Goal: Information Seeking & Learning: Learn about a topic

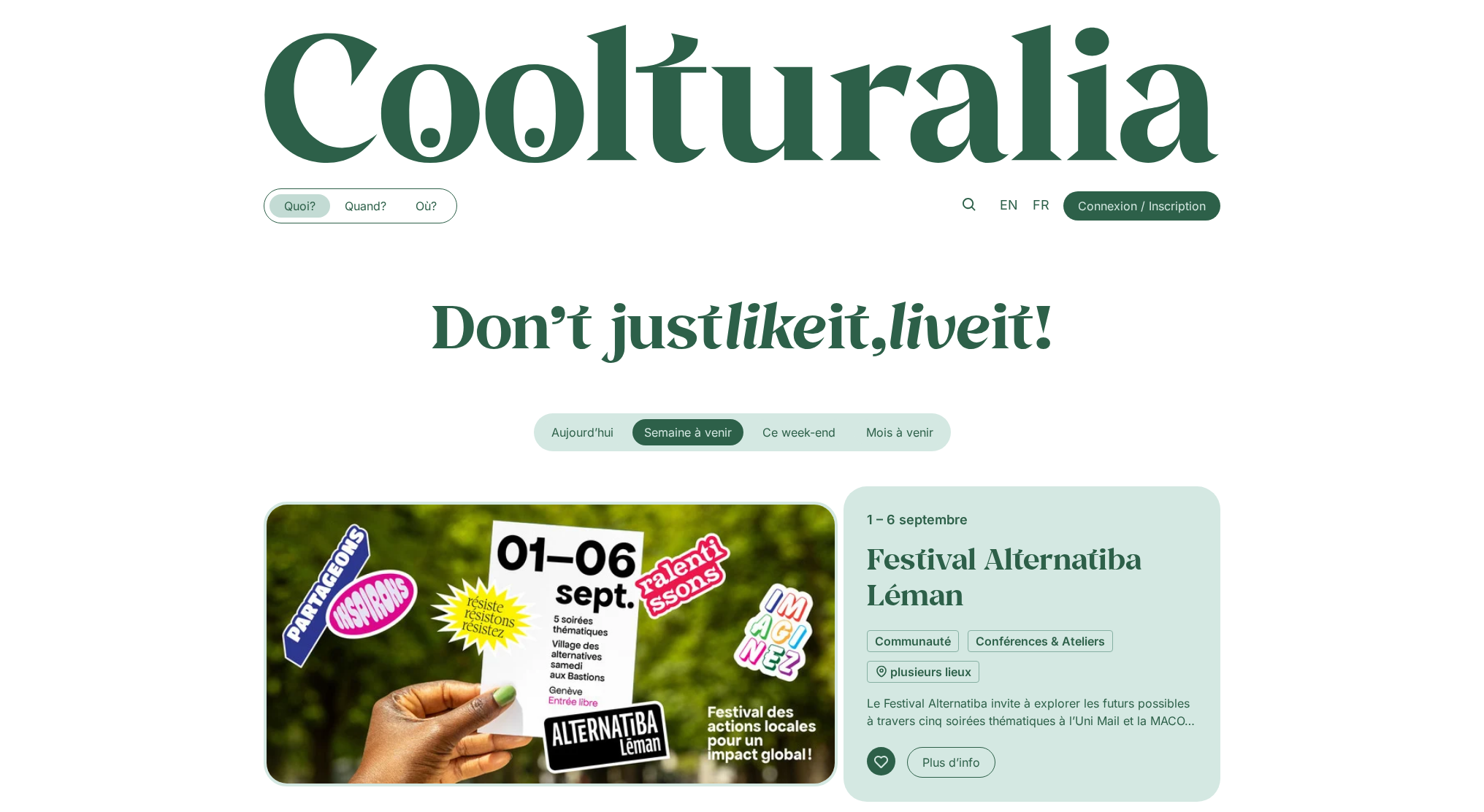
click at [293, 210] on link "Quoi?" at bounding box center [299, 205] width 61 height 24
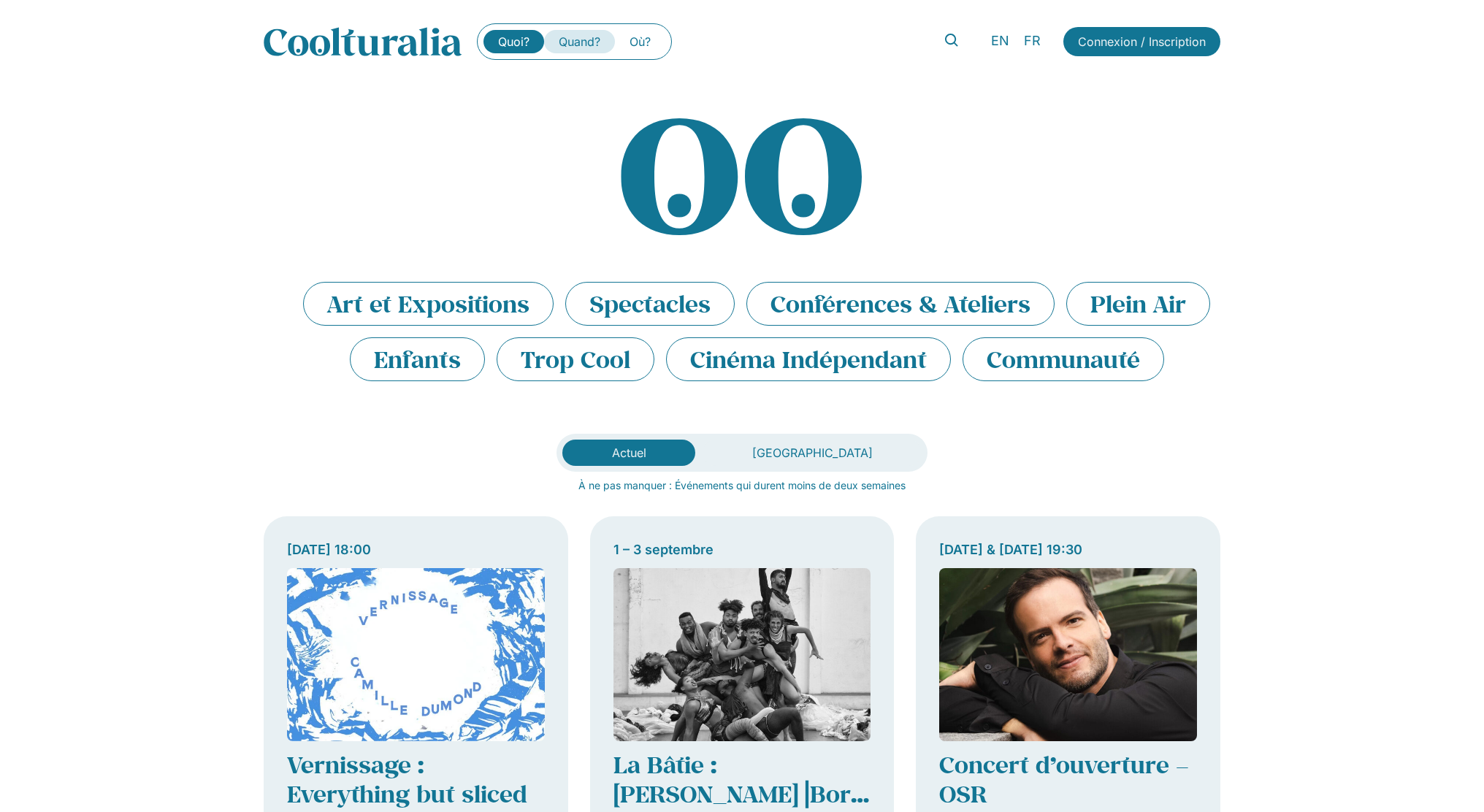
click at [578, 40] on link "Quand?" at bounding box center [580, 41] width 71 height 24
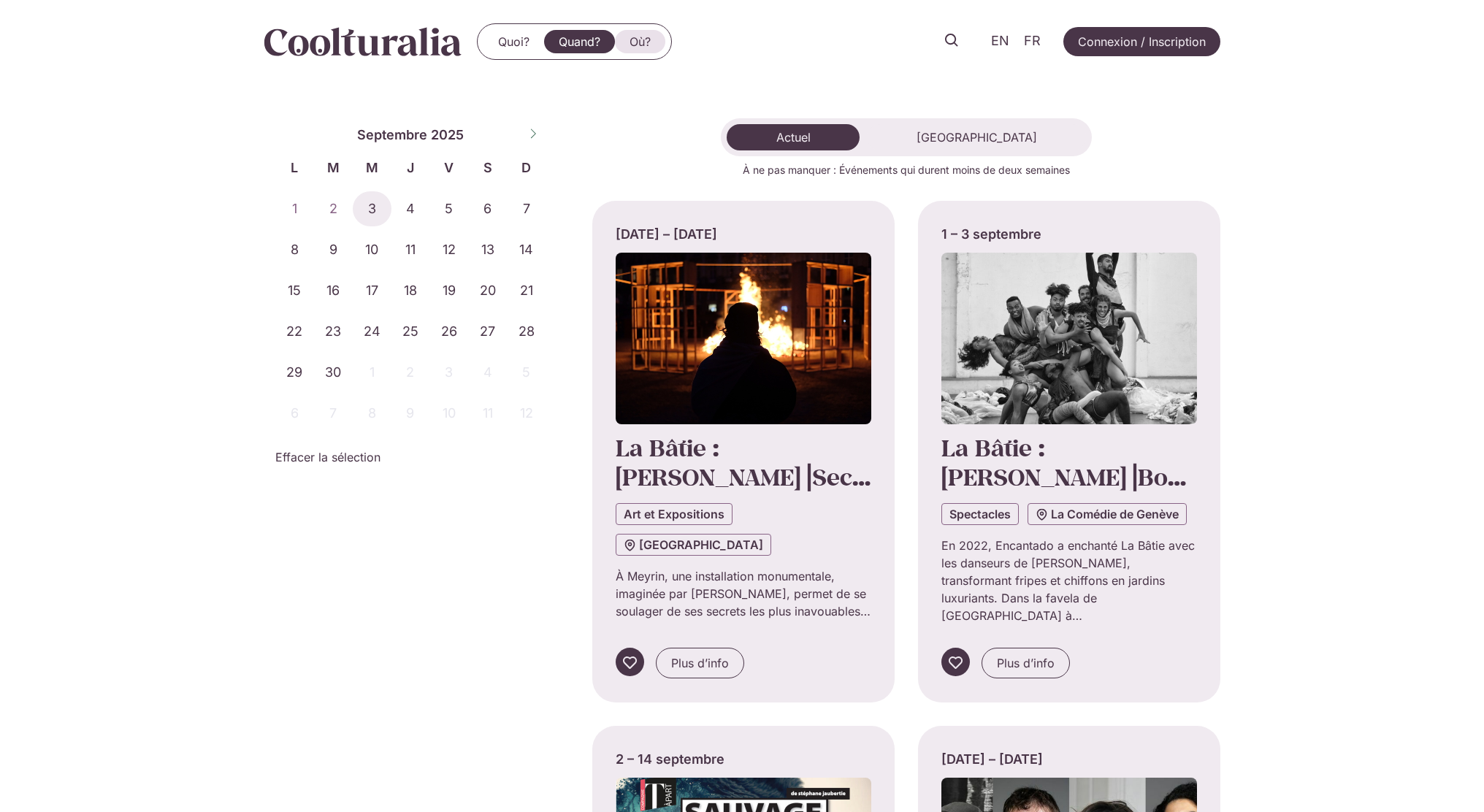
click at [639, 41] on link "Où?" at bounding box center [639, 41] width 50 height 24
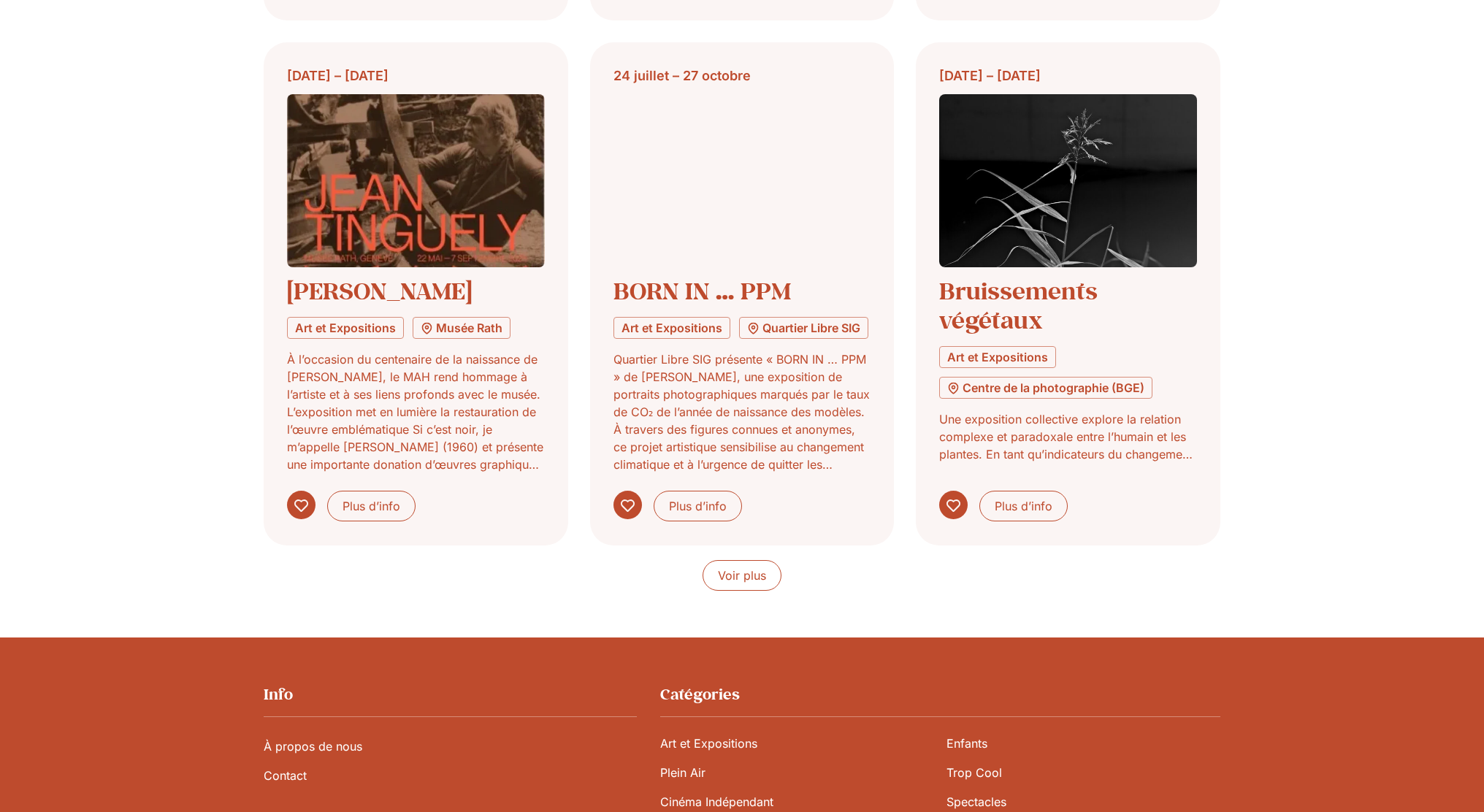
scroll to position [1239, 0]
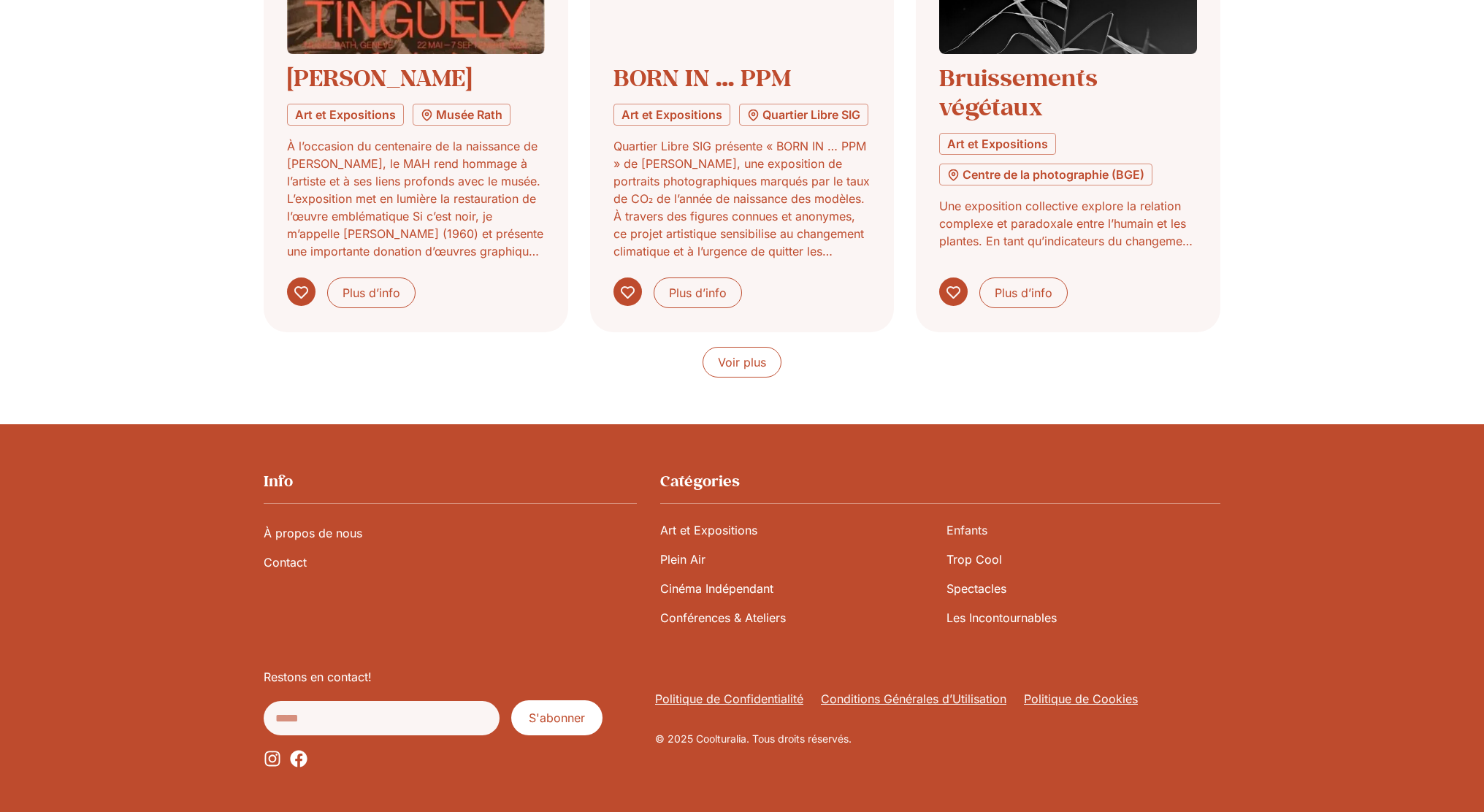
click at [960, 528] on link "Enfants" at bounding box center [1084, 529] width 274 height 29
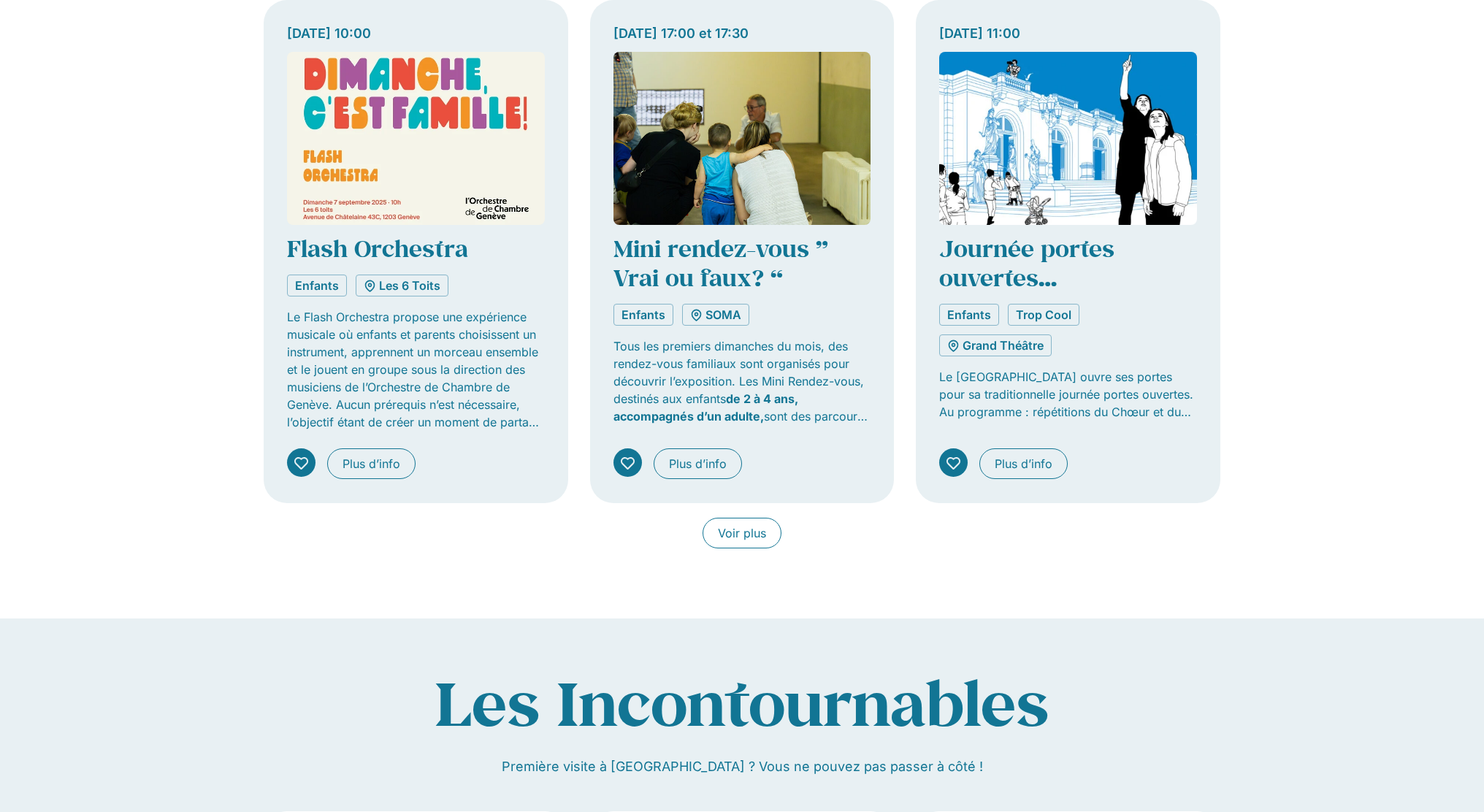
scroll to position [1096, 0]
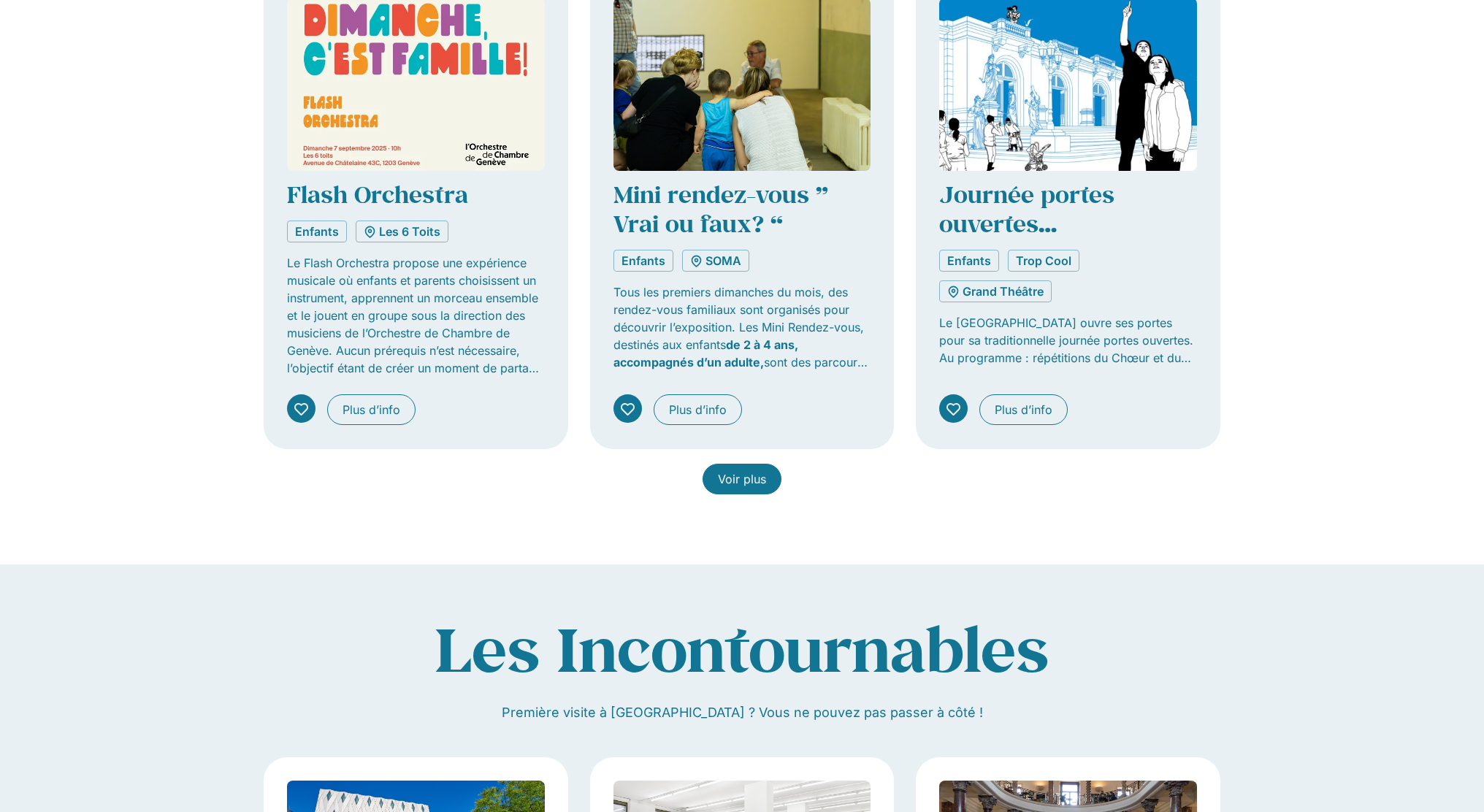
click at [741, 478] on span "Voir plus" at bounding box center [742, 479] width 48 height 18
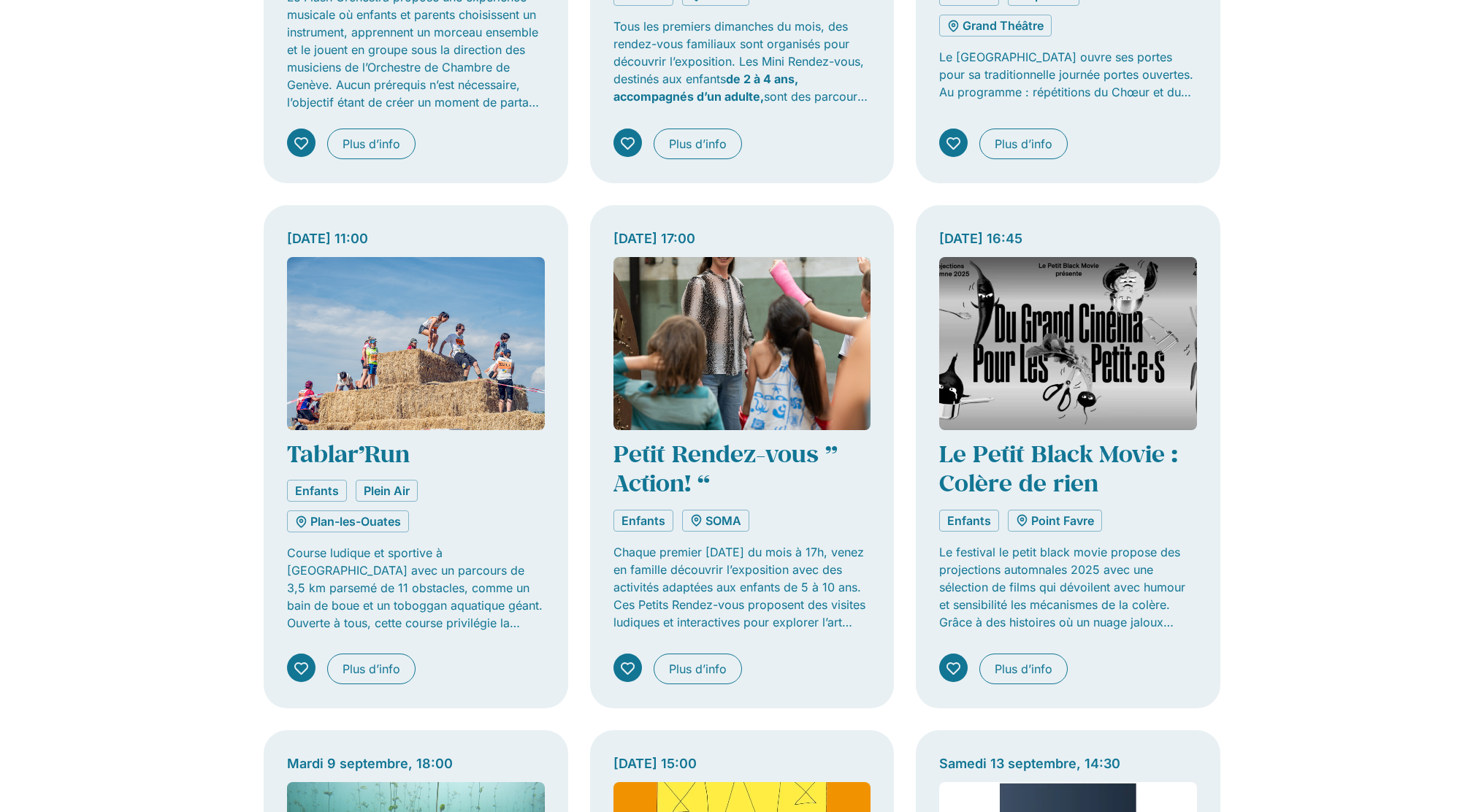
scroll to position [1388, 0]
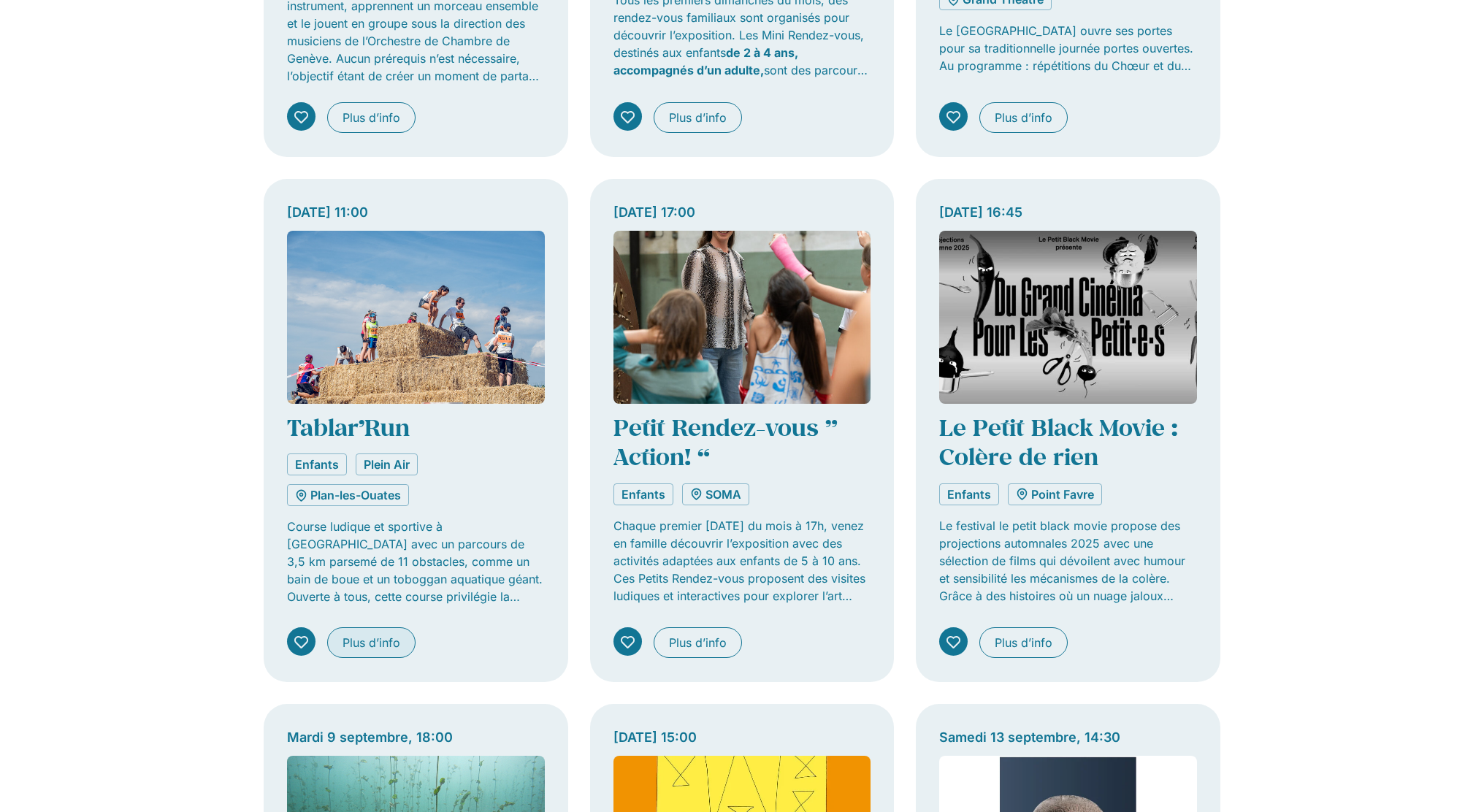
click at [386, 637] on span "Plus d’info" at bounding box center [371, 643] width 58 height 18
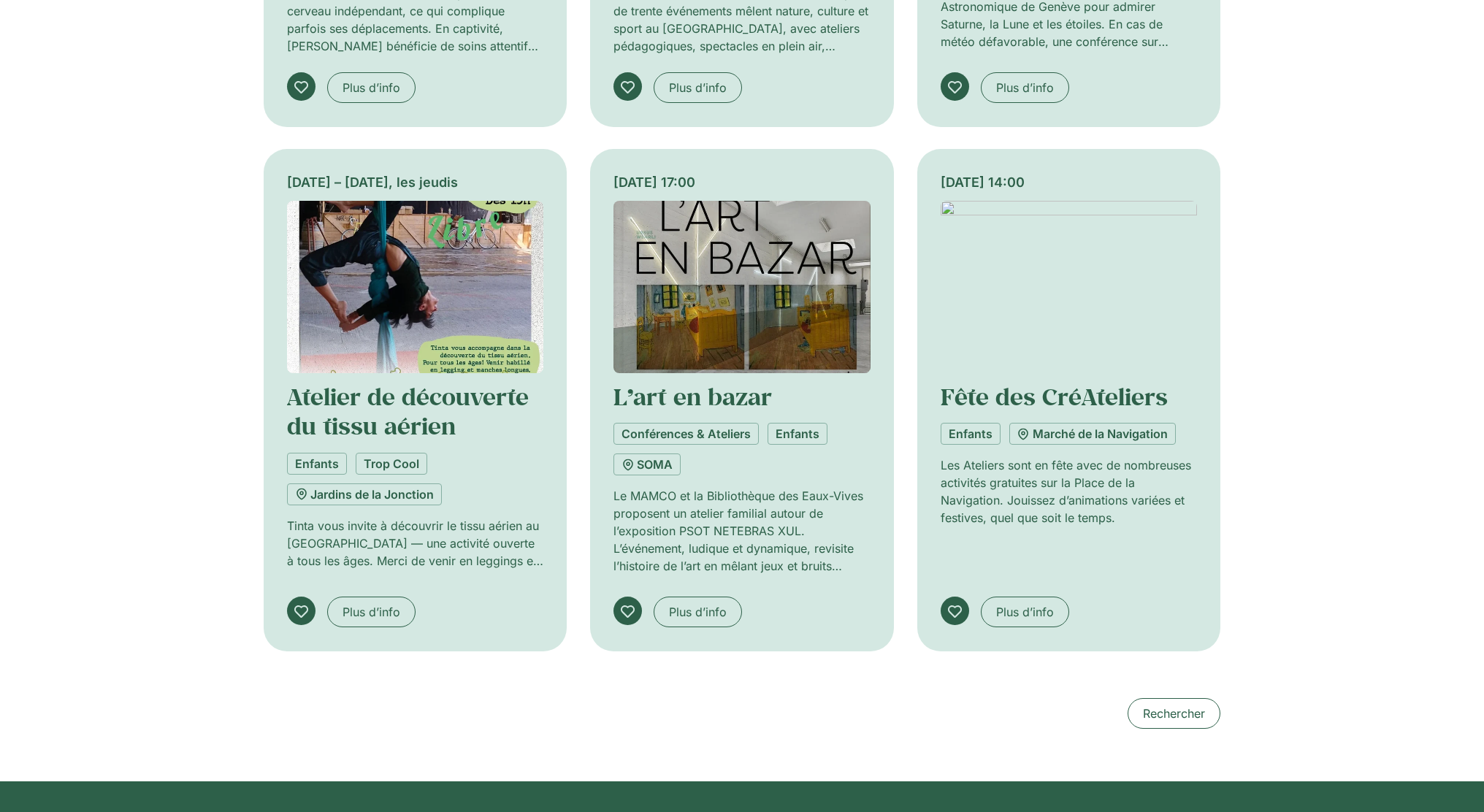
scroll to position [1168, 0]
